Goal: Find specific page/section: Find specific page/section

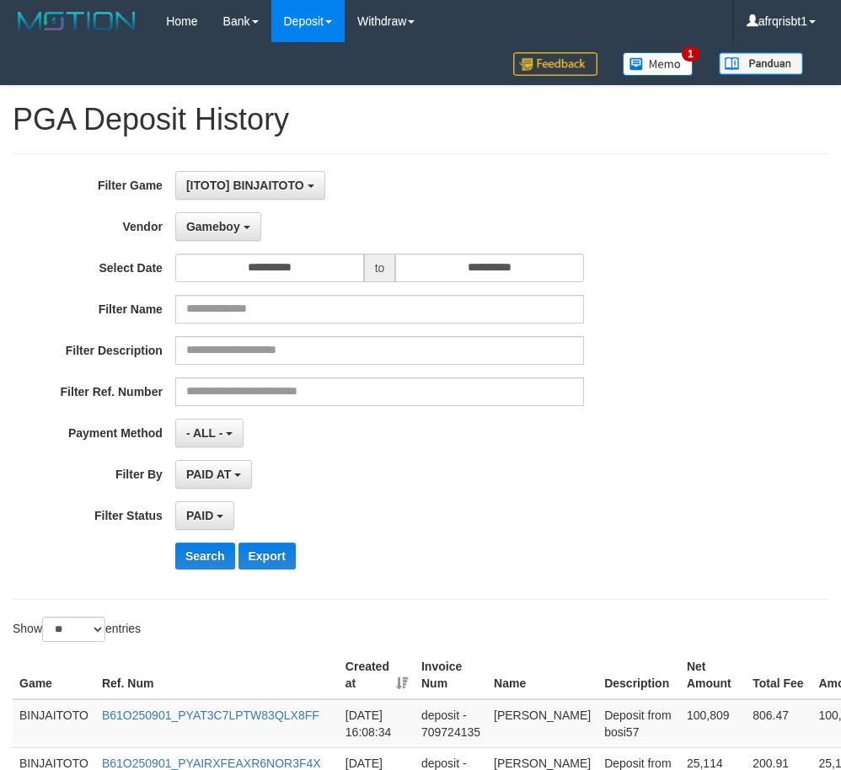
select select "**********"
select select "*"
select select "**"
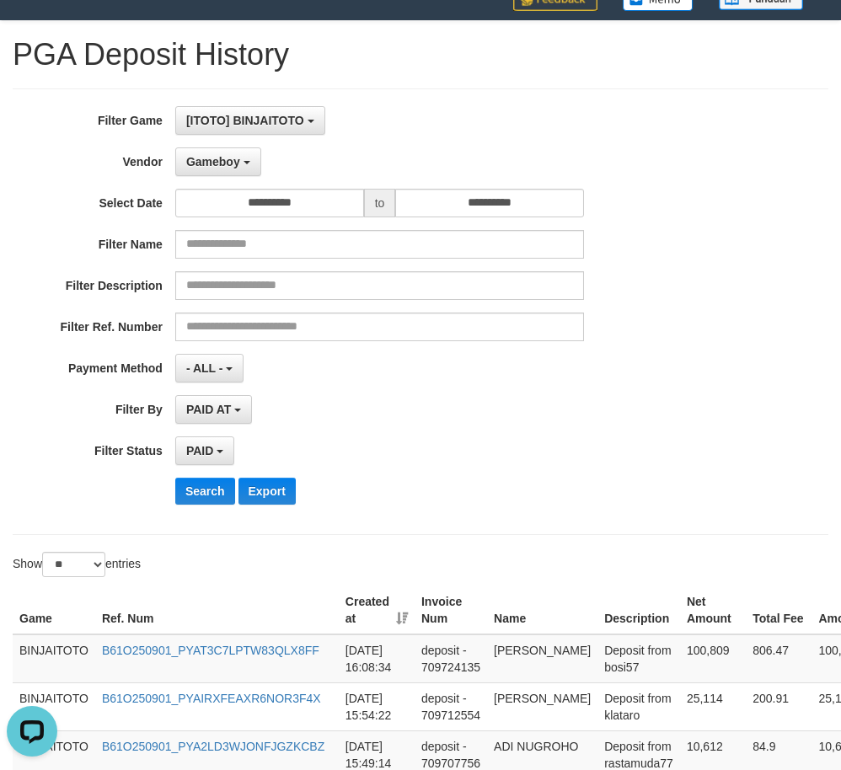
scroll to position [169, 0]
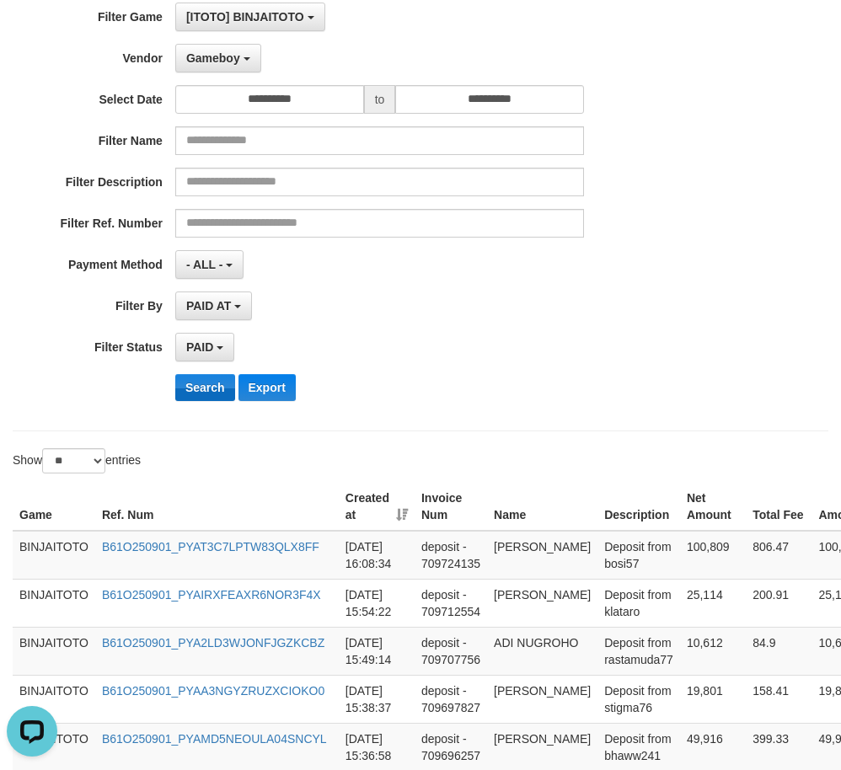
click at [206, 376] on button "Search" at bounding box center [205, 387] width 60 height 27
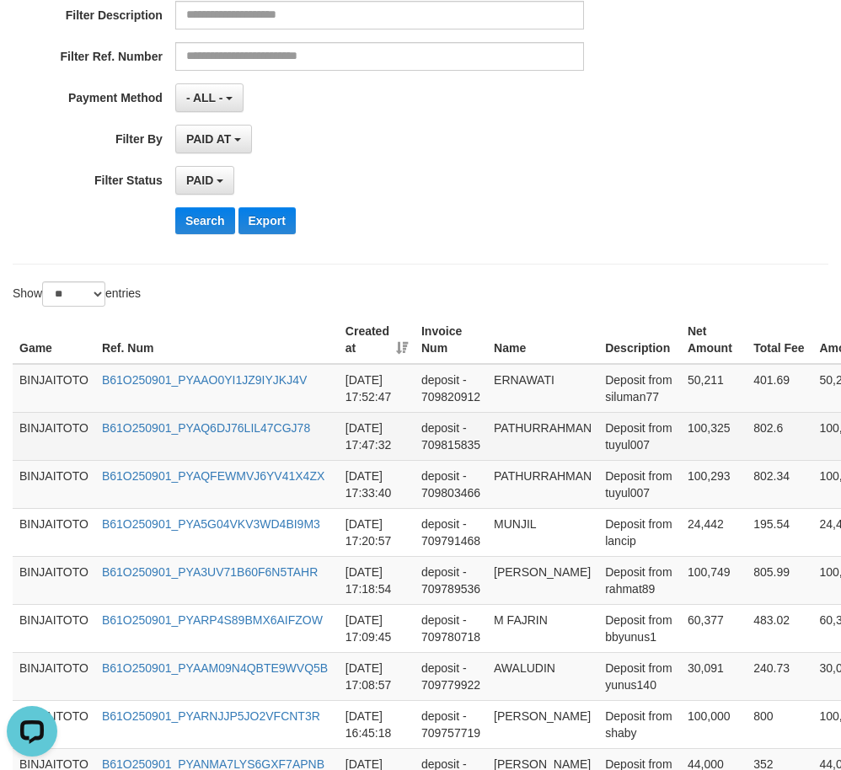
scroll to position [337, 0]
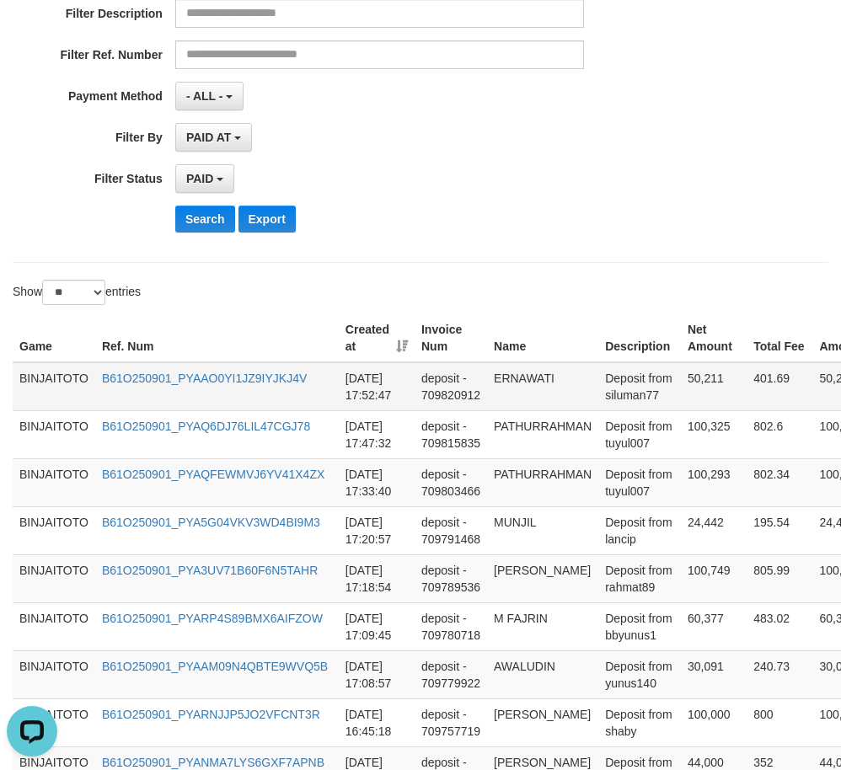
click at [515, 377] on td "ERNAWATI" at bounding box center [542, 386] width 111 height 49
copy td "ERNAWATI"
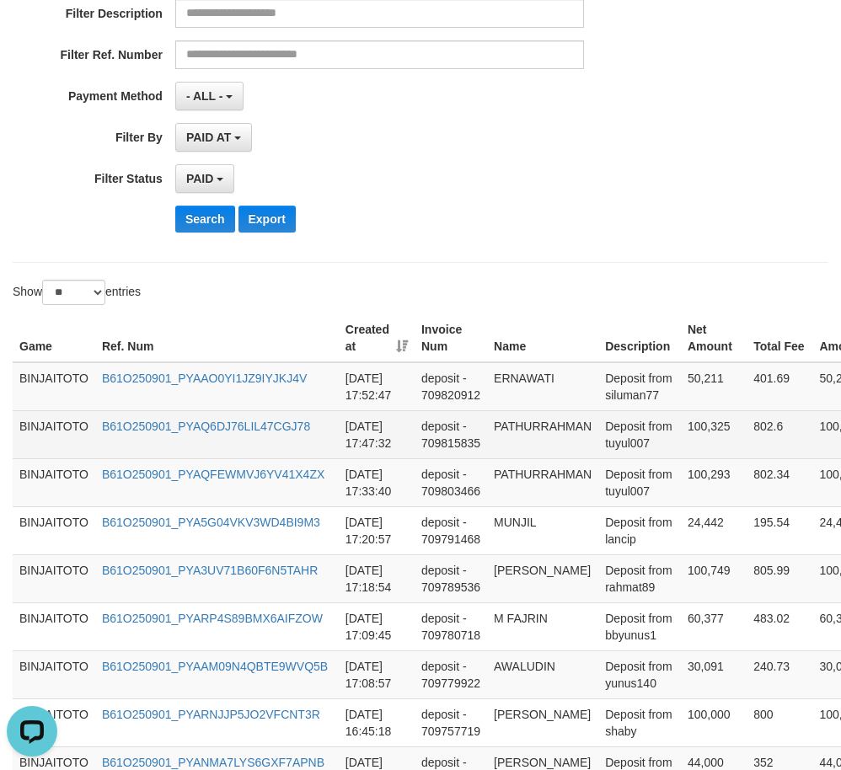
click at [518, 421] on td "PATHURRAHMAN" at bounding box center [542, 434] width 111 height 48
click at [518, 422] on td "PATHURRAHMAN" at bounding box center [542, 434] width 111 height 48
copy td "PATHURRAHMAN"
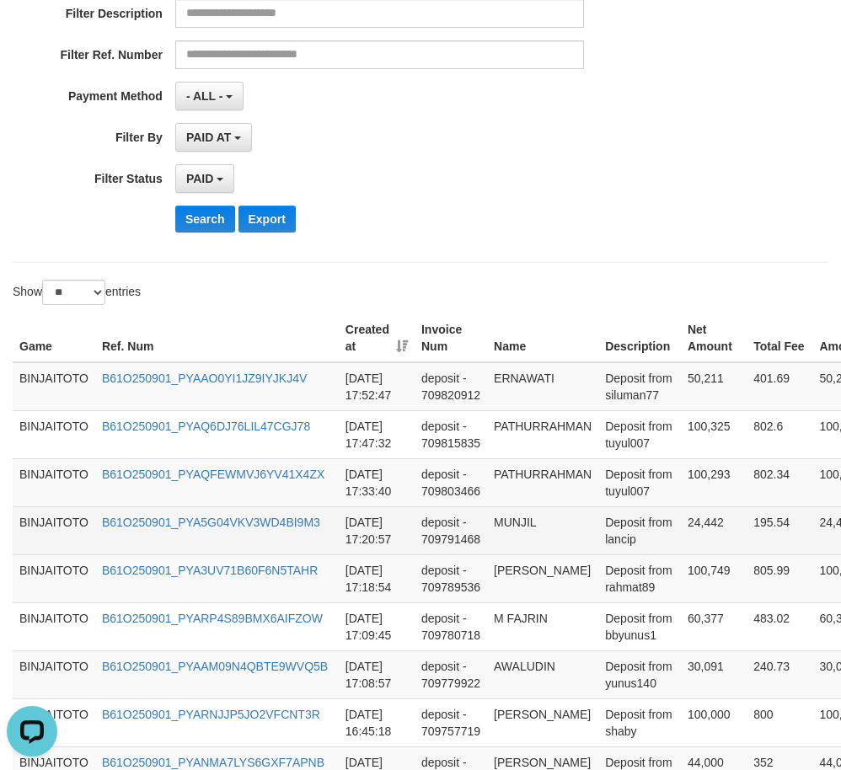
click at [523, 517] on td "MUNJIL" at bounding box center [542, 530] width 111 height 48
copy td "MUNJIL"
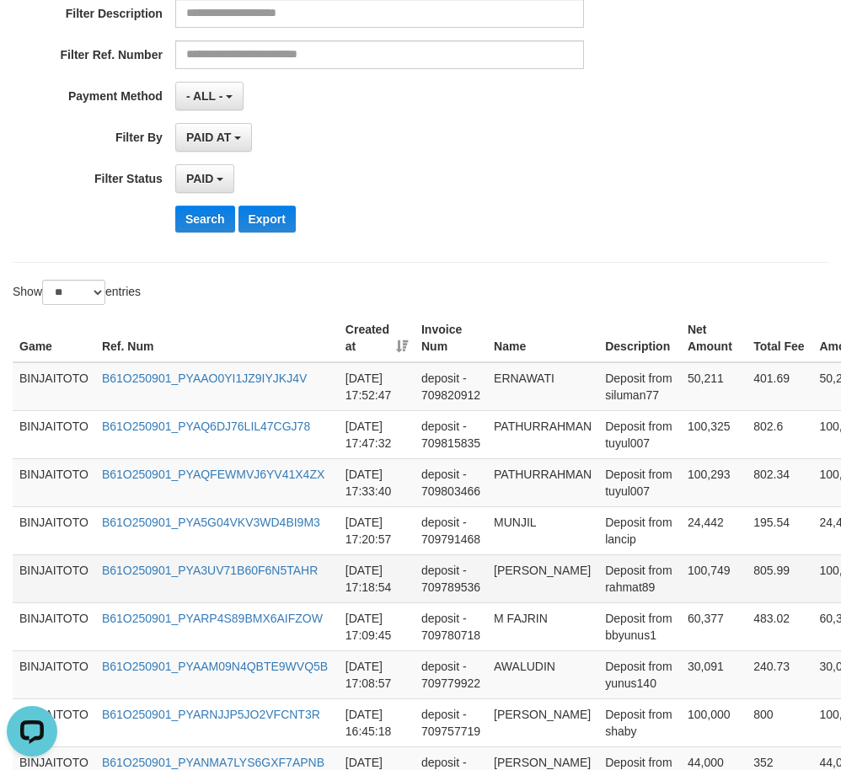
click at [517, 566] on td "[PERSON_NAME]" at bounding box center [542, 579] width 111 height 48
drag, startPoint x: 517, startPoint y: 566, endPoint x: 535, endPoint y: 586, distance: 26.8
click at [535, 586] on td "[PERSON_NAME]" at bounding box center [542, 579] width 111 height 48
copy td "[PERSON_NAME]"
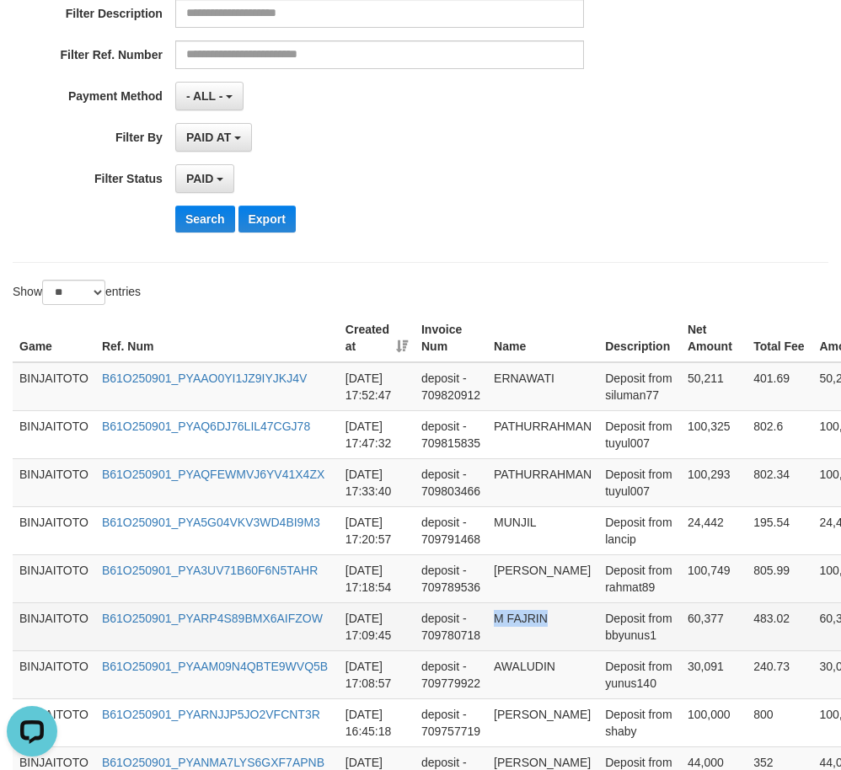
copy td "M FAJRIN"
drag, startPoint x: 495, startPoint y: 621, endPoint x: 552, endPoint y: 621, distance: 57.3
click at [552, 621] on td "M FAJRIN" at bounding box center [542, 627] width 111 height 48
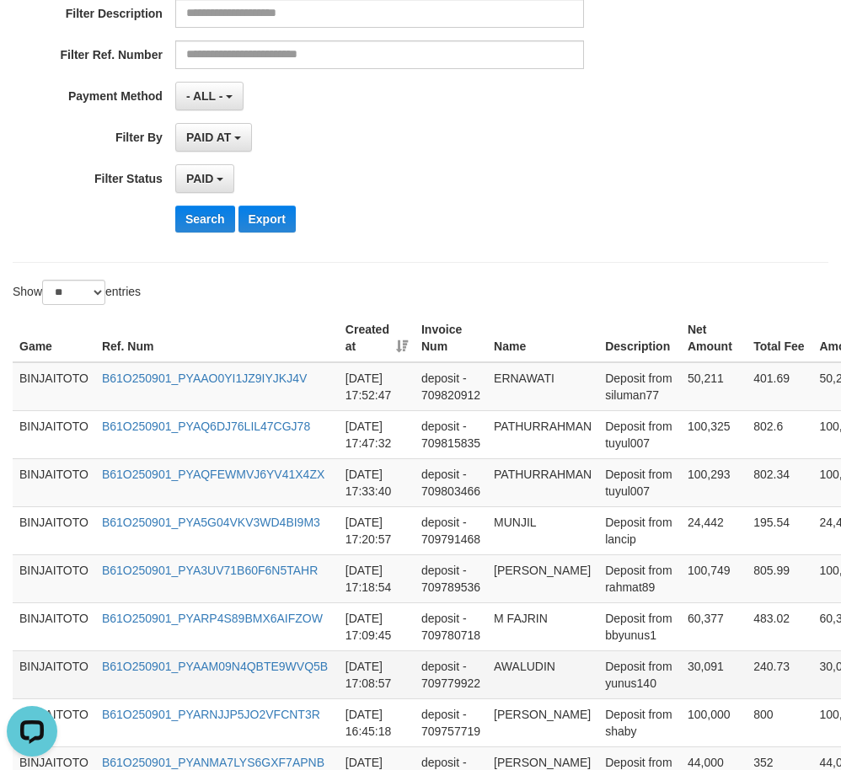
click at [540, 670] on td "AWALUDIN" at bounding box center [542, 675] width 111 height 48
copy td "AWALUDIN"
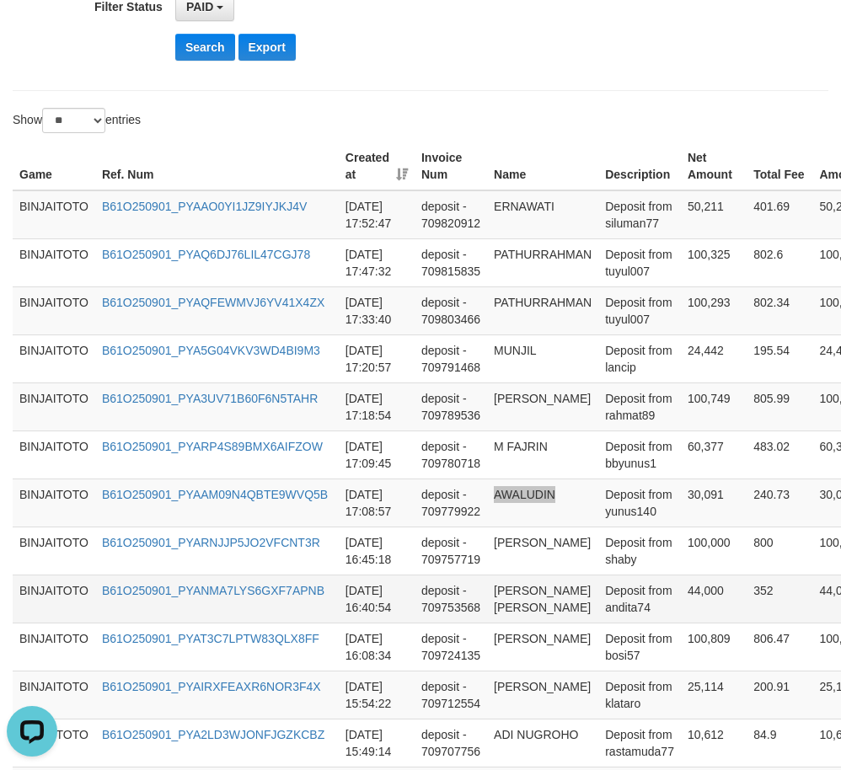
scroll to position [590, 0]
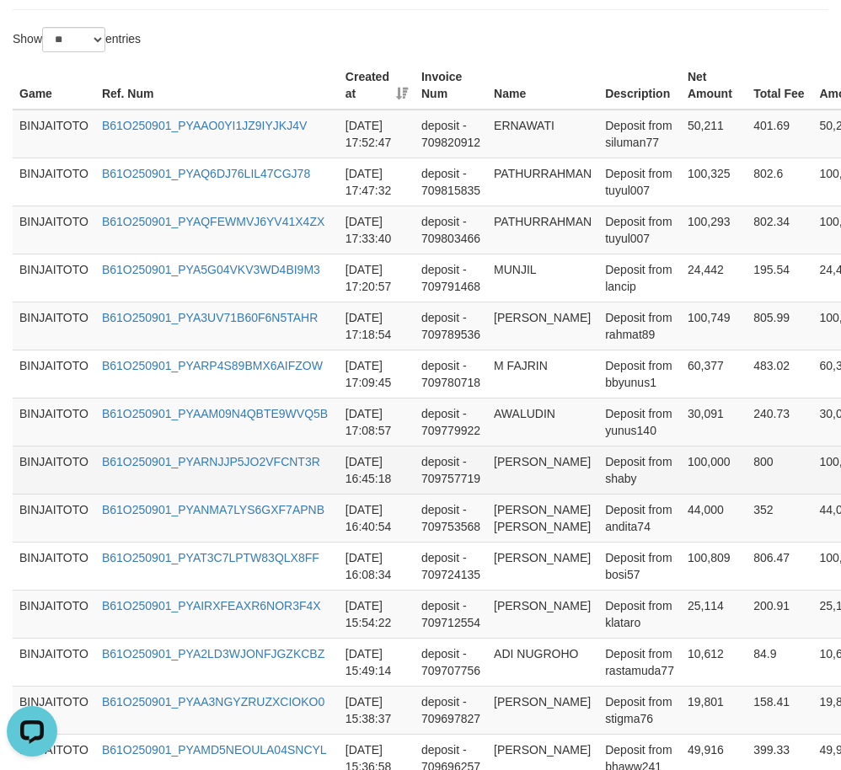
click at [529, 463] on td "[PERSON_NAME]" at bounding box center [542, 470] width 111 height 48
drag, startPoint x: 529, startPoint y: 463, endPoint x: 509, endPoint y: 463, distance: 20.2
click at [509, 463] on td "[PERSON_NAME]" at bounding box center [542, 470] width 111 height 48
copy td "[PERSON_NAME]"
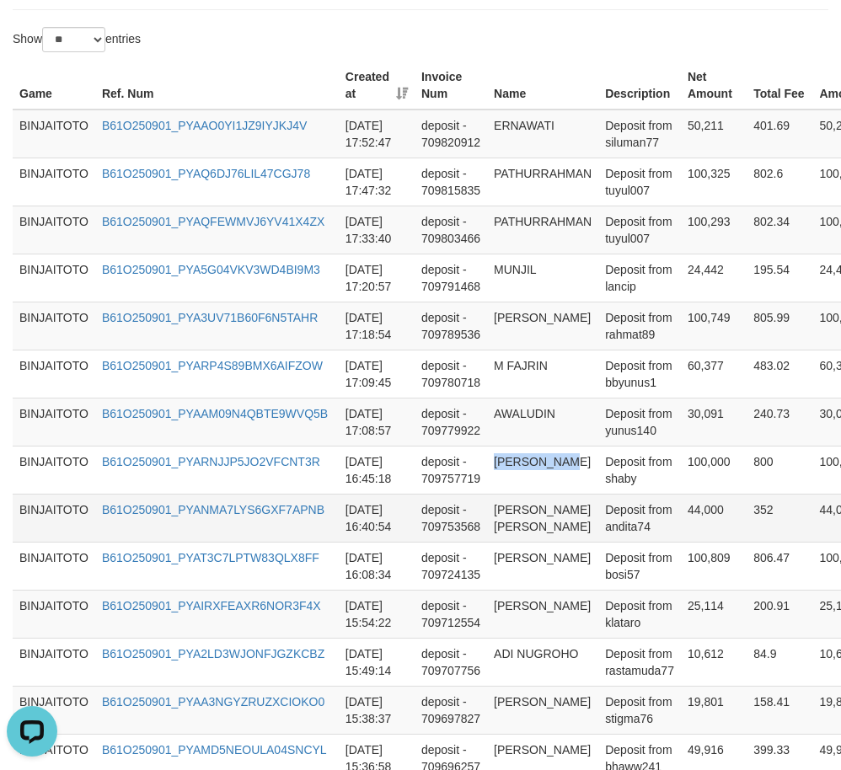
click at [524, 512] on td "[PERSON_NAME] [PERSON_NAME]" at bounding box center [542, 518] width 111 height 48
copy td "[PERSON_NAME] [PERSON_NAME]"
drag, startPoint x: 524, startPoint y: 512, endPoint x: 538, endPoint y: 543, distance: 33.6
click at [538, 542] on td "[PERSON_NAME] [PERSON_NAME]" at bounding box center [542, 518] width 111 height 48
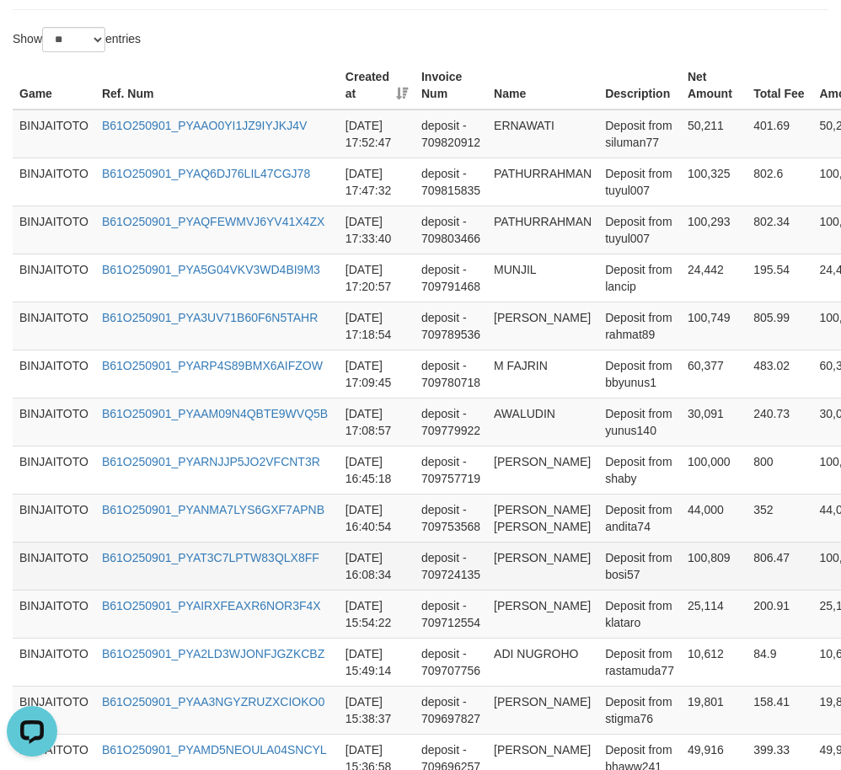
click at [521, 581] on td "[PERSON_NAME]" at bounding box center [542, 566] width 111 height 48
drag, startPoint x: 521, startPoint y: 581, endPoint x: 541, endPoint y: 590, distance: 22.2
click at [541, 590] on td "[PERSON_NAME]" at bounding box center [542, 566] width 111 height 48
copy td "[PERSON_NAME]"
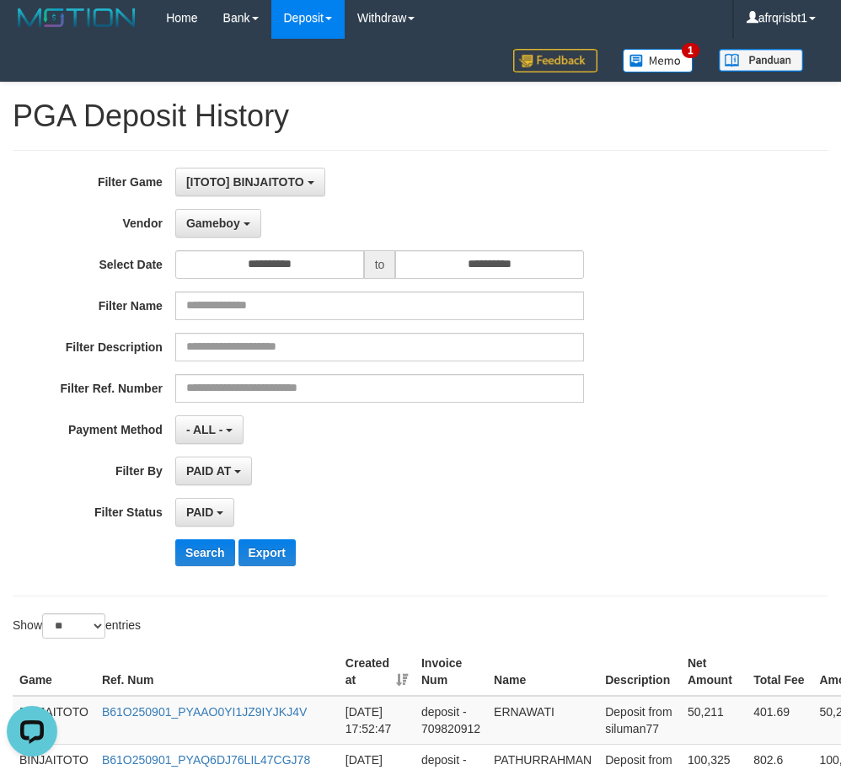
scroll to position [0, 0]
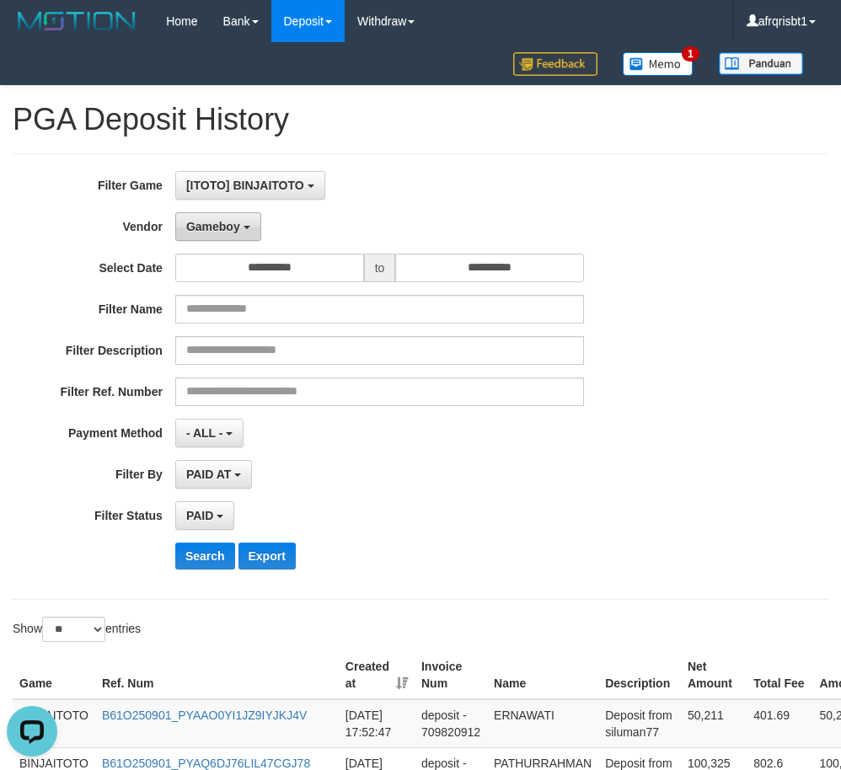
click at [219, 227] on span "Gameboy" at bounding box center [213, 226] width 54 height 13
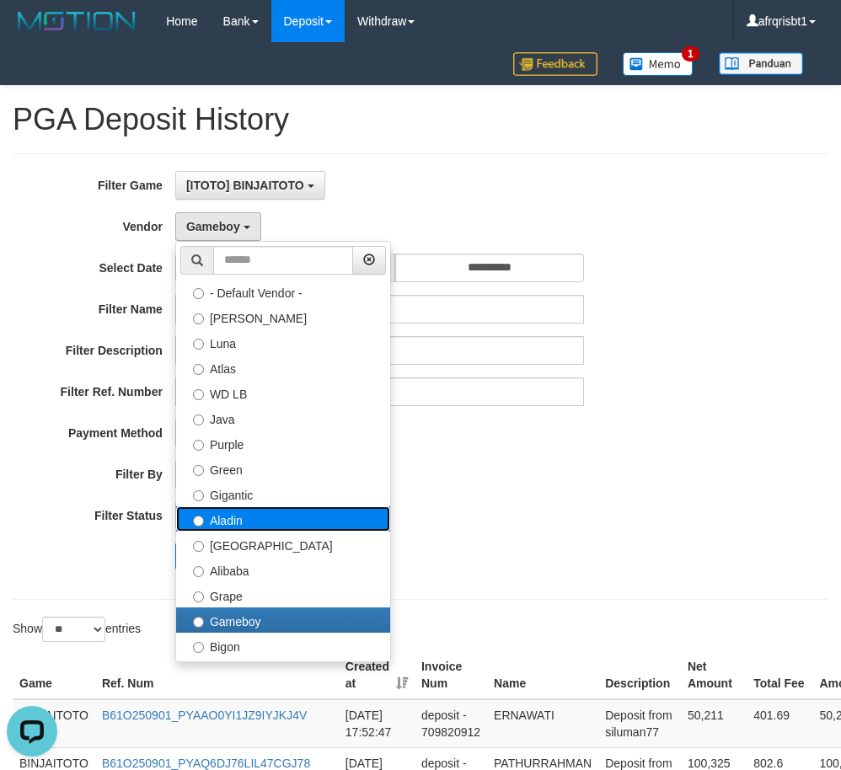
click at [254, 522] on label "Aladin" at bounding box center [283, 518] width 214 height 25
select select "**********"
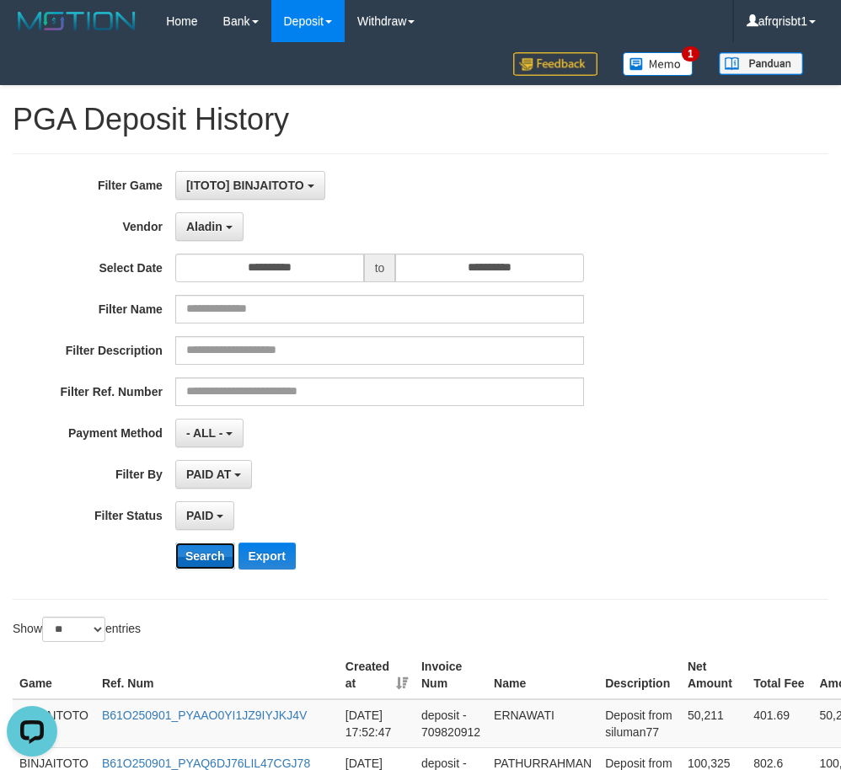
click at [208, 555] on button "Search" at bounding box center [205, 556] width 60 height 27
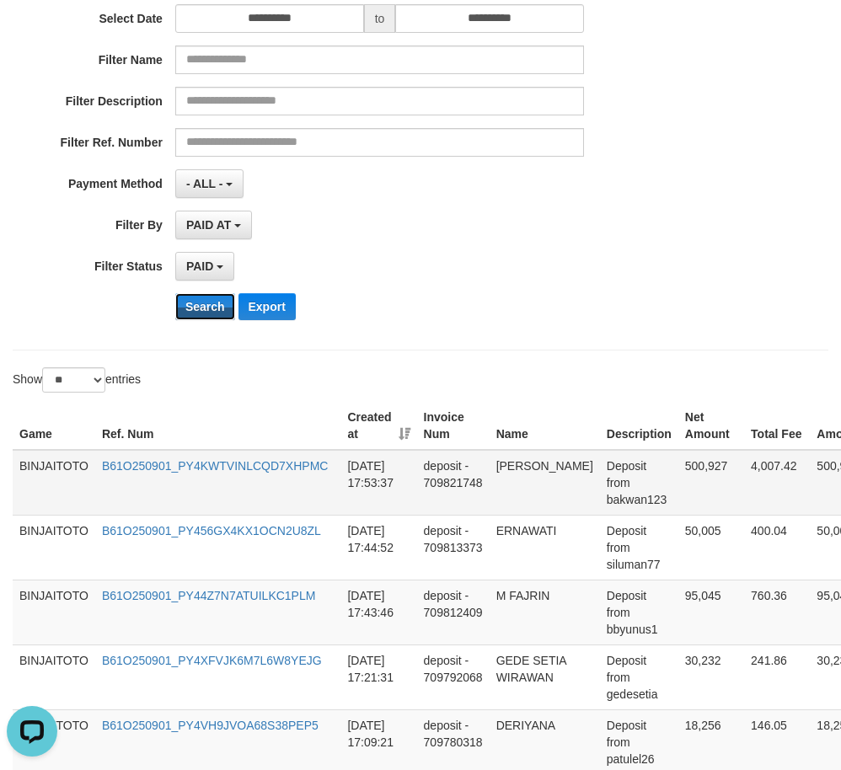
scroll to position [253, 0]
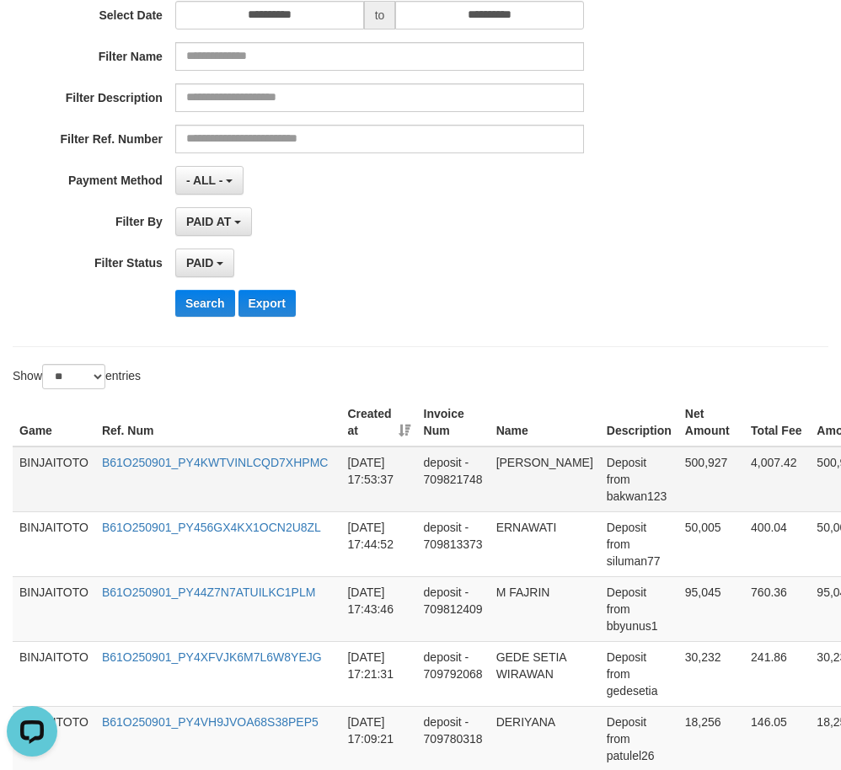
click at [516, 464] on td "[PERSON_NAME]" at bounding box center [545, 480] width 110 height 66
drag, startPoint x: 516, startPoint y: 464, endPoint x: 529, endPoint y: 485, distance: 25.0
click at [529, 485] on td "[PERSON_NAME]" at bounding box center [545, 480] width 110 height 66
copy td "[PERSON_NAME]"
click at [540, 593] on td "M FAJRIN" at bounding box center [545, 608] width 110 height 65
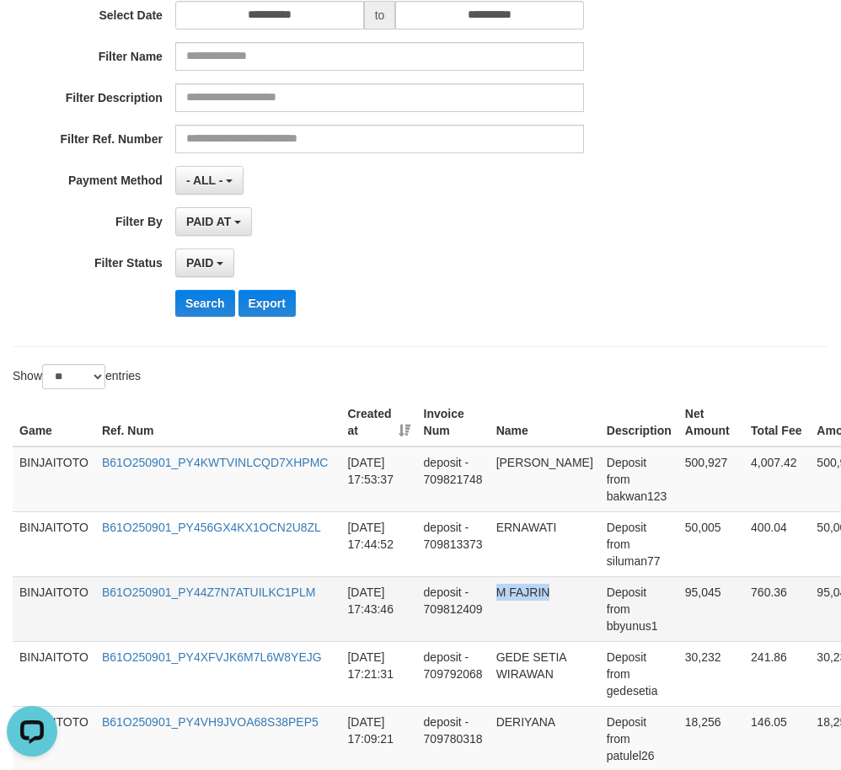
drag, startPoint x: 540, startPoint y: 593, endPoint x: 497, endPoint y: 595, distance: 43.0
click at [497, 595] on td "M FAJRIN" at bounding box center [545, 608] width 110 height 65
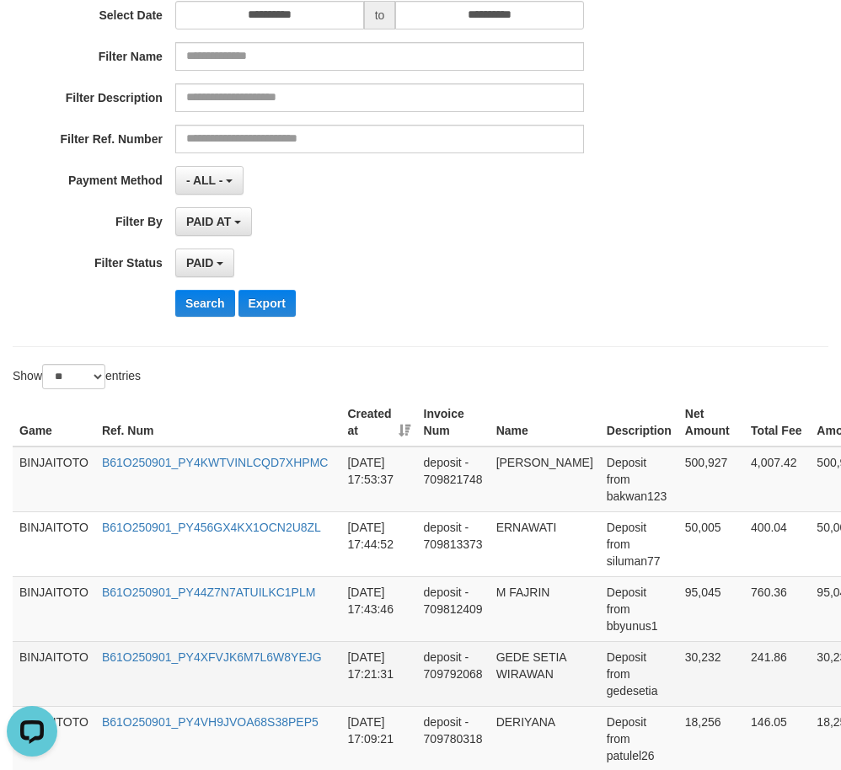
click at [507, 656] on td "GEDE SETIA WIRAWAN" at bounding box center [545, 673] width 110 height 65
drag, startPoint x: 507, startPoint y: 656, endPoint x: 538, endPoint y: 678, distance: 36.9
click at [538, 678] on td "GEDE SETIA WIRAWAN" at bounding box center [545, 673] width 110 height 65
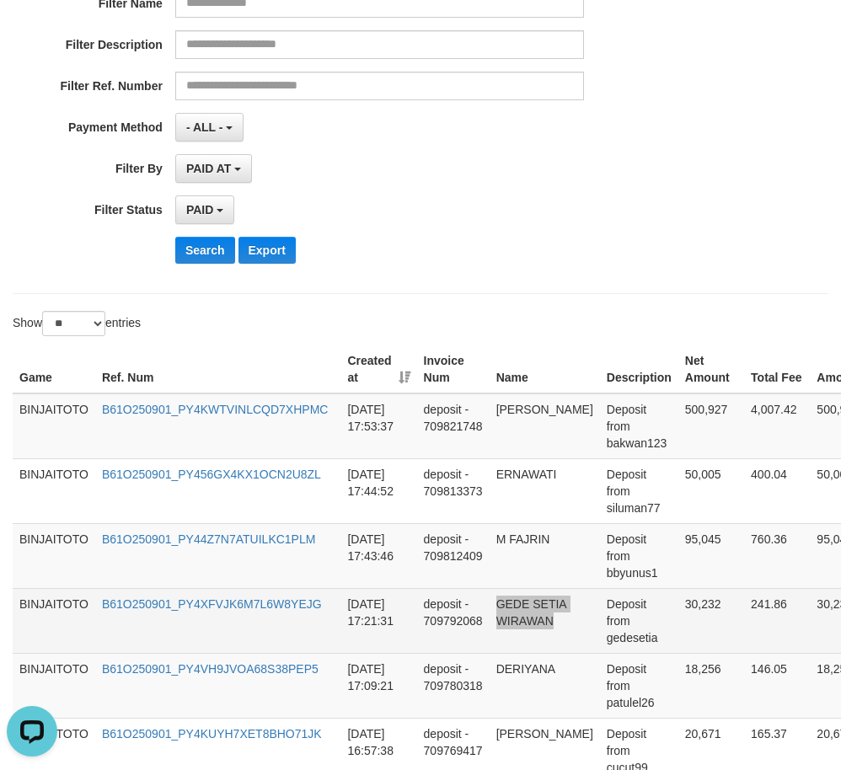
scroll to position [421, 0]
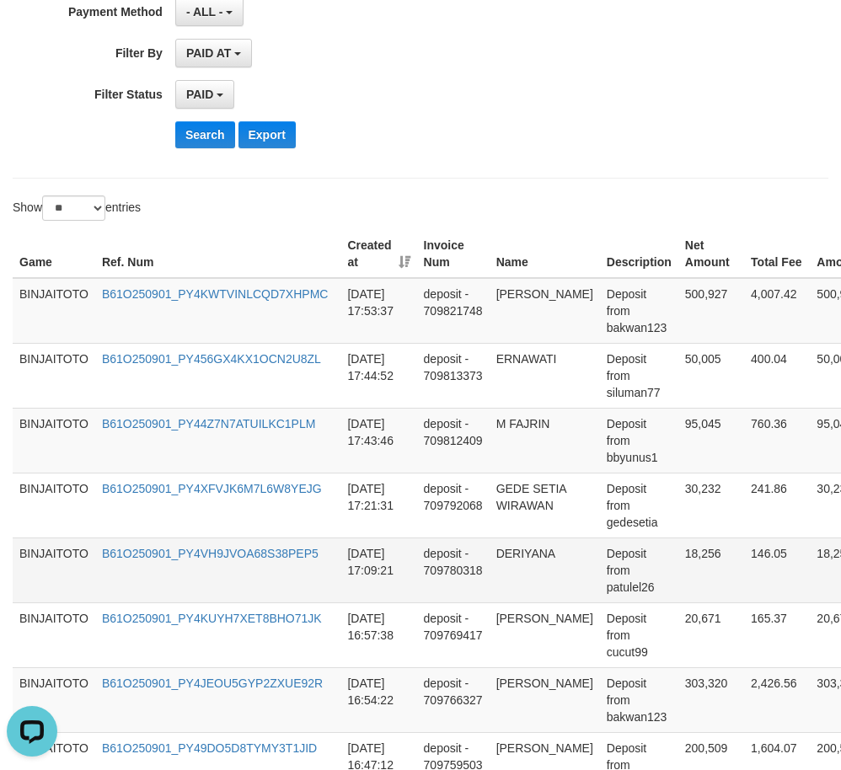
click at [528, 550] on td "DERIYANA" at bounding box center [545, 570] width 110 height 65
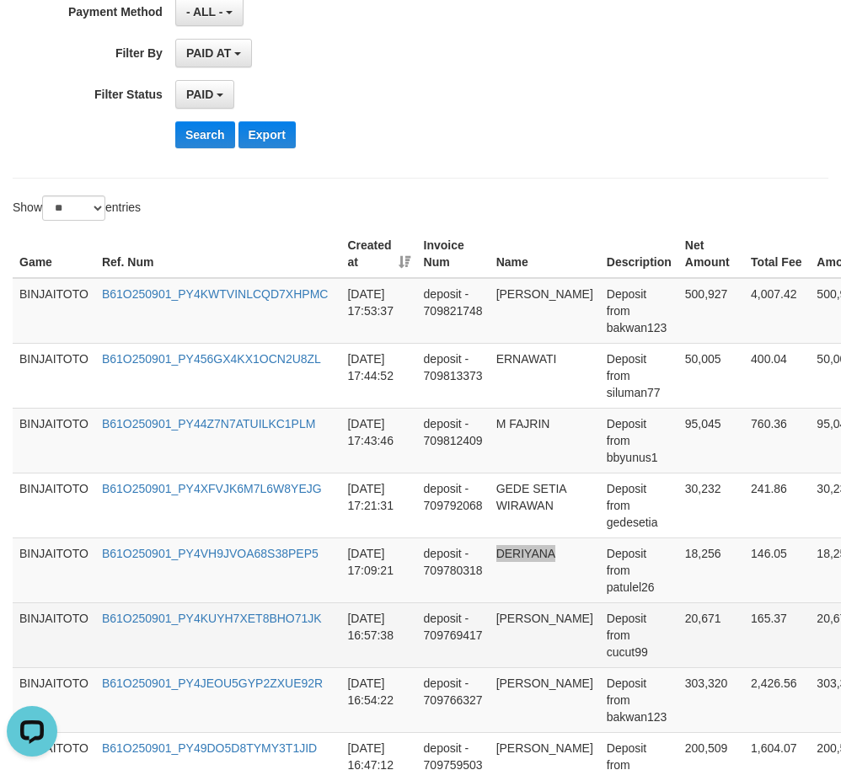
scroll to position [506, 0]
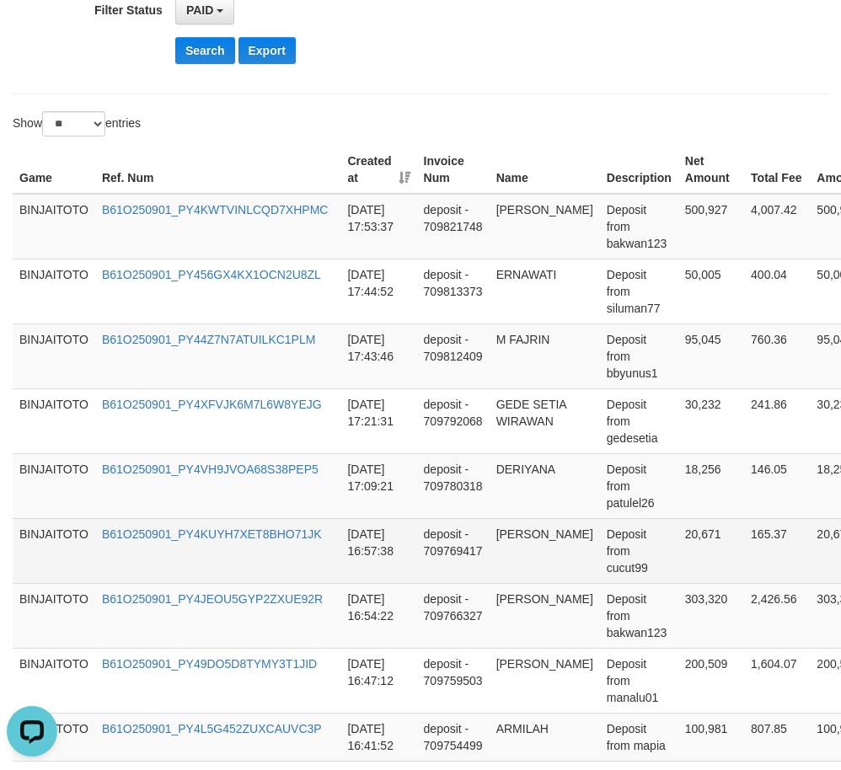
click at [530, 535] on td "[PERSON_NAME]" at bounding box center [545, 550] width 110 height 65
drag, startPoint x: 530, startPoint y: 535, endPoint x: 553, endPoint y: 536, distance: 22.8
click at [553, 536] on td "[PERSON_NAME]" at bounding box center [545, 550] width 110 height 65
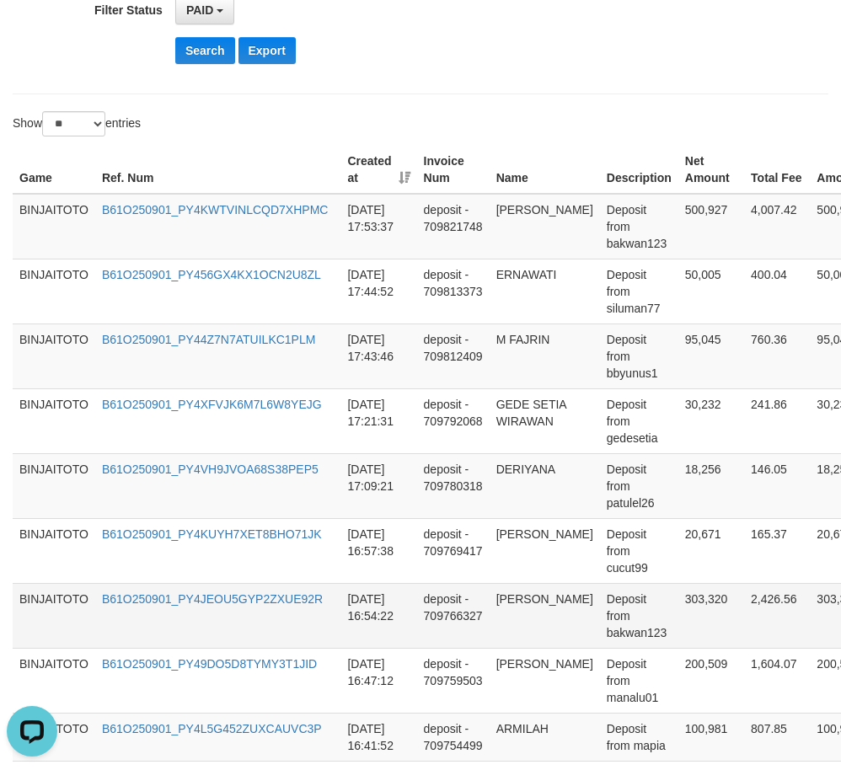
click at [533, 600] on td "[PERSON_NAME]" at bounding box center [545, 615] width 110 height 65
drag, startPoint x: 533, startPoint y: 600, endPoint x: 538, endPoint y: 619, distance: 19.0
click at [538, 619] on td "[PERSON_NAME]" at bounding box center [545, 615] width 110 height 65
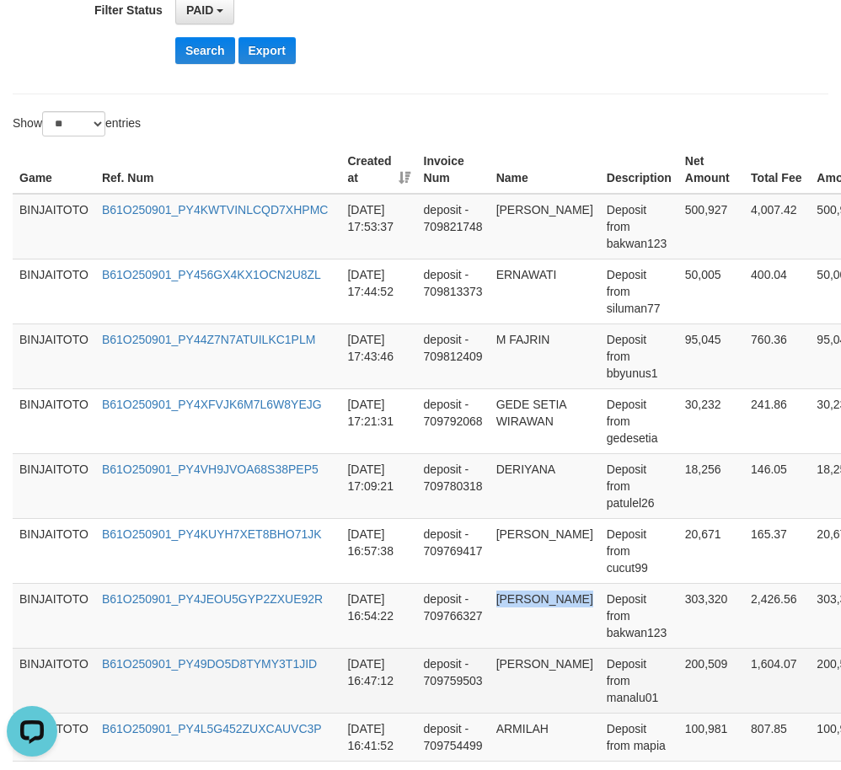
click at [514, 669] on td "[PERSON_NAME]" at bounding box center [545, 680] width 110 height 65
drag, startPoint x: 514, startPoint y: 669, endPoint x: 528, endPoint y: 677, distance: 16.2
click at [529, 681] on td "[PERSON_NAME]" at bounding box center [545, 680] width 110 height 65
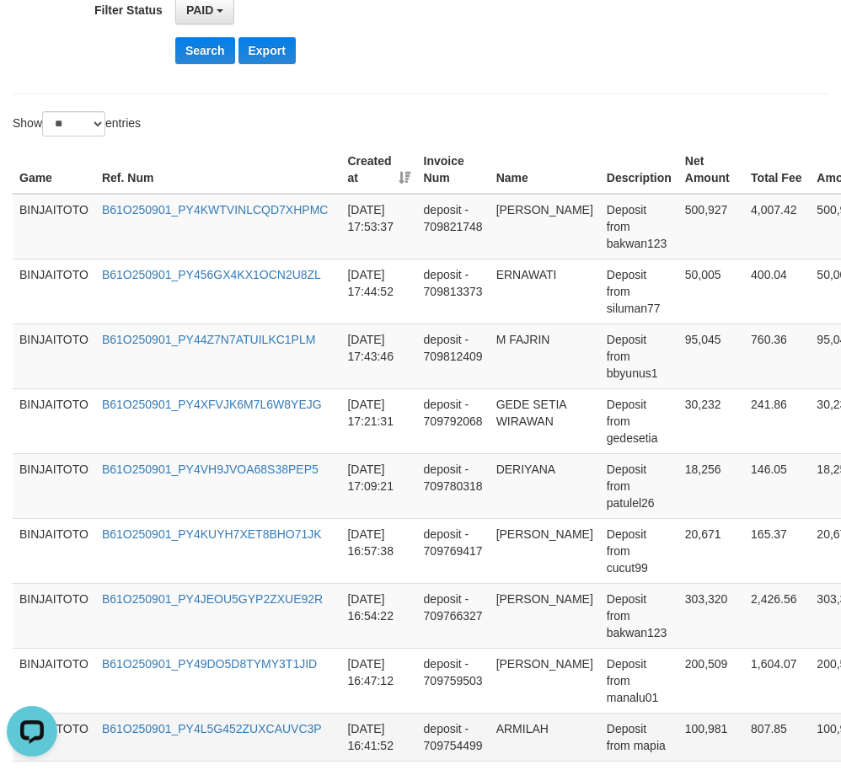
click at [507, 729] on td "ARMILAH" at bounding box center [545, 737] width 110 height 48
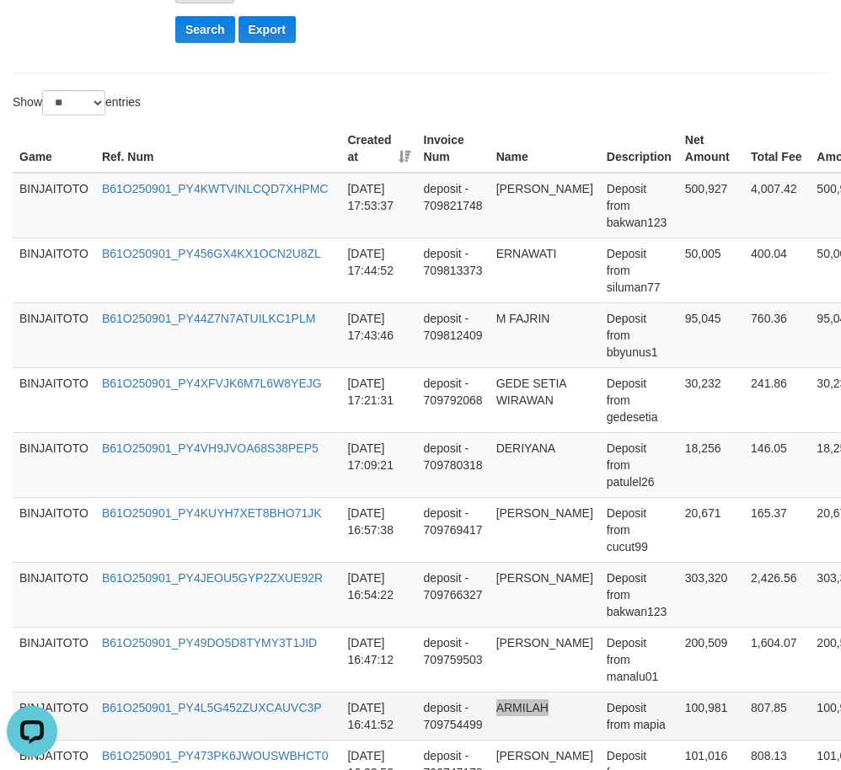
scroll to position [674, 0]
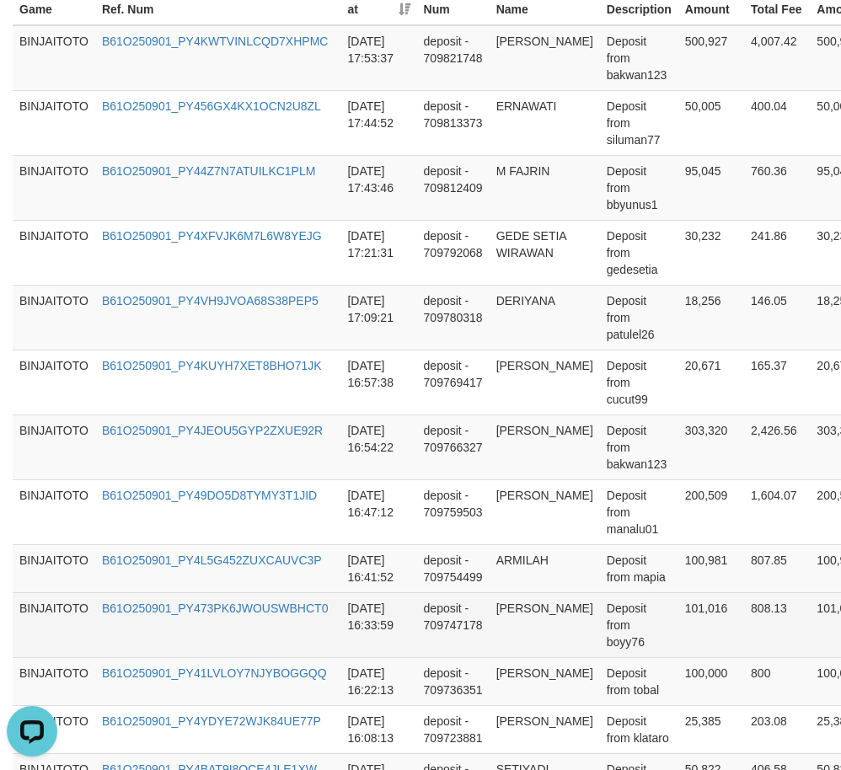
click at [528, 605] on td "[PERSON_NAME]" at bounding box center [545, 624] width 110 height 65
